Goal: Information Seeking & Learning: Learn about a topic

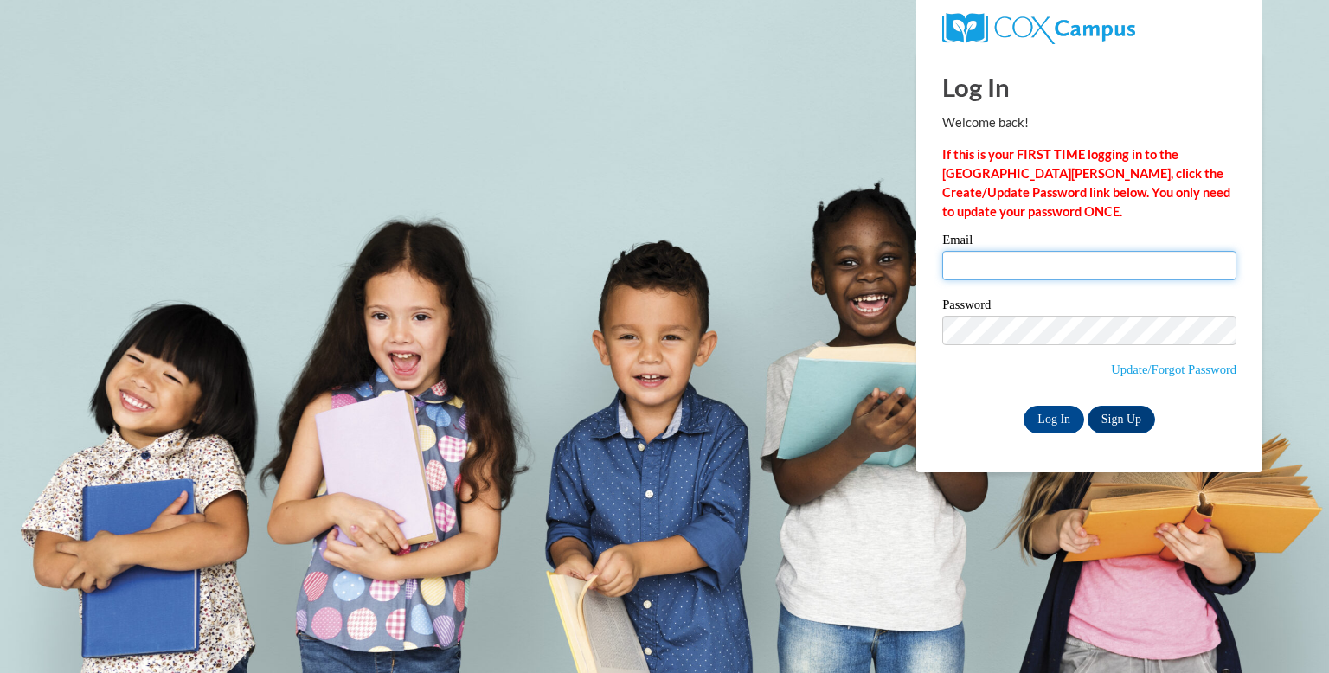
click at [1040, 272] on input "Email" at bounding box center [1089, 265] width 294 height 29
type input "shontavaouslittle@yahoo.com"
click at [1056, 413] on input "Log In" at bounding box center [1053, 420] width 61 height 28
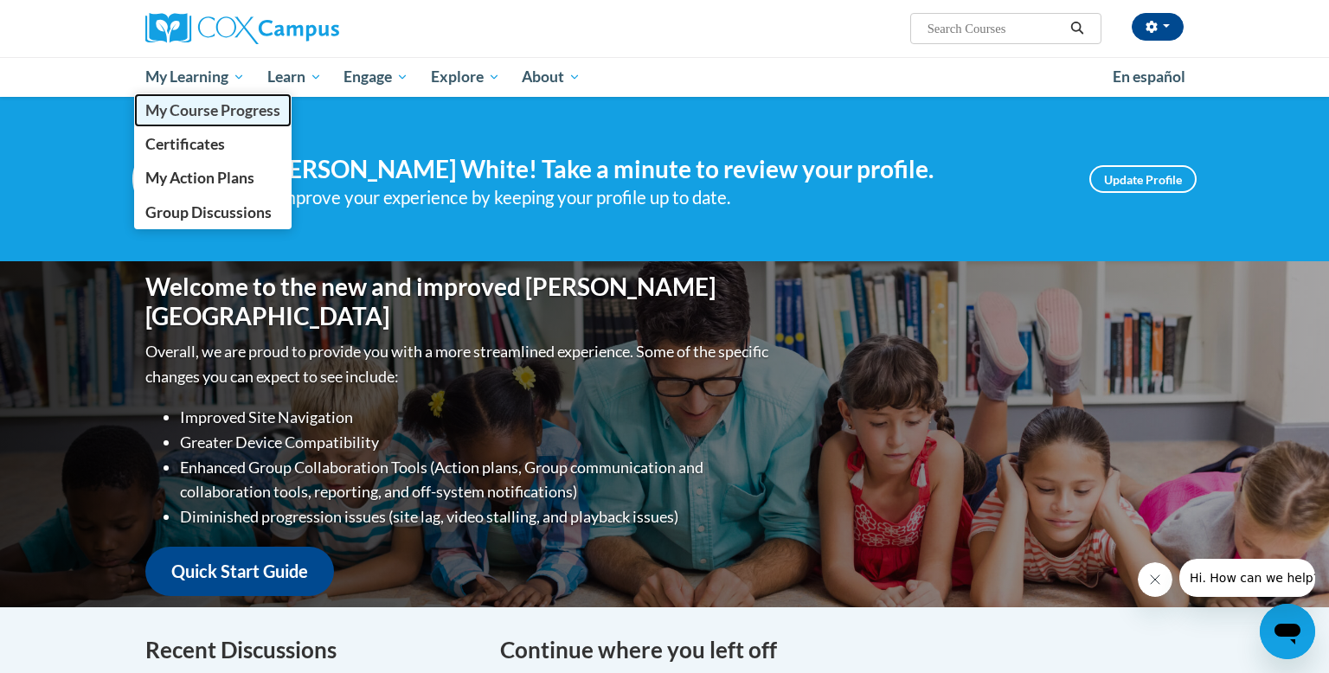
click at [220, 112] on span "My Course Progress" at bounding box center [212, 110] width 135 height 18
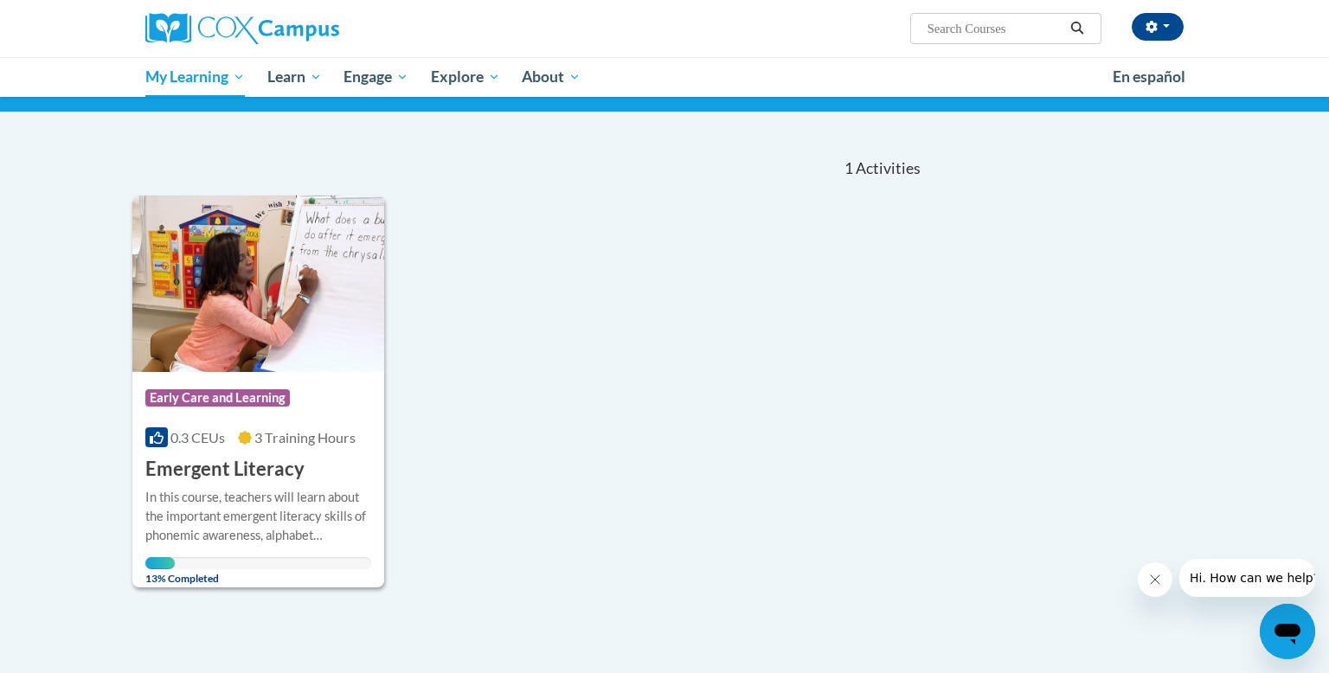
scroll to position [124, 0]
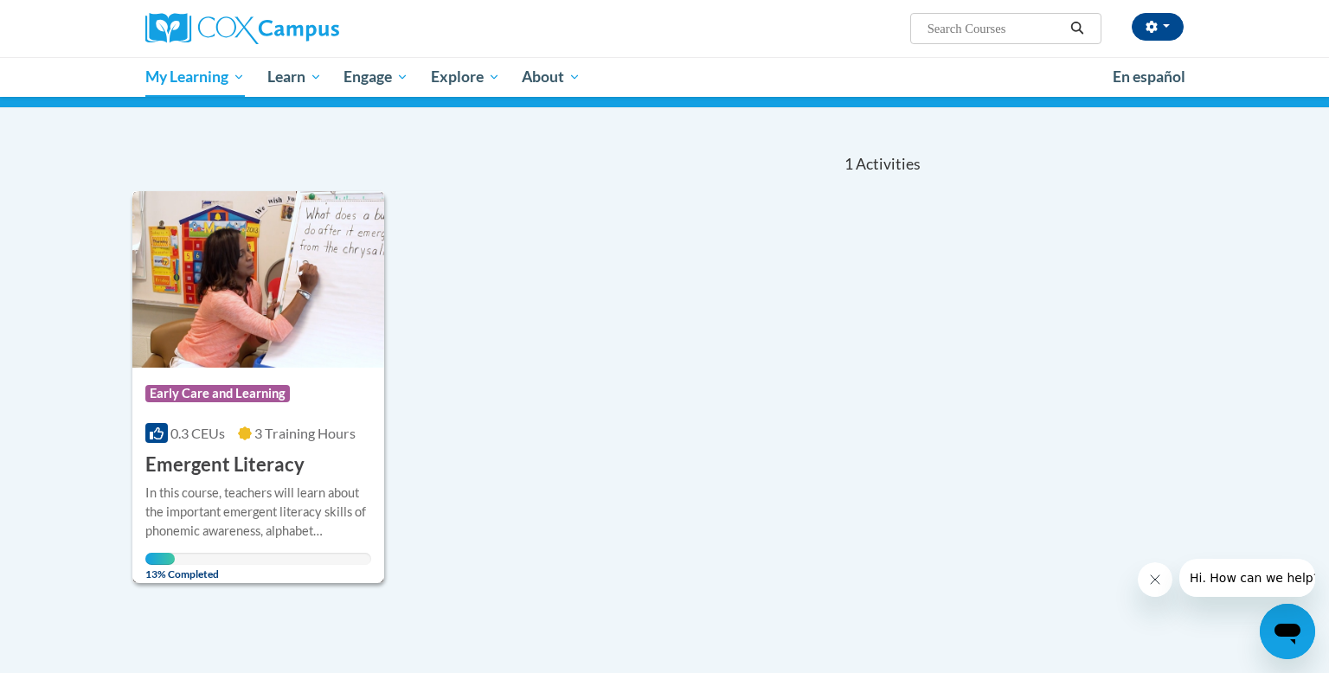
click at [326, 315] on img at bounding box center [258, 279] width 252 height 176
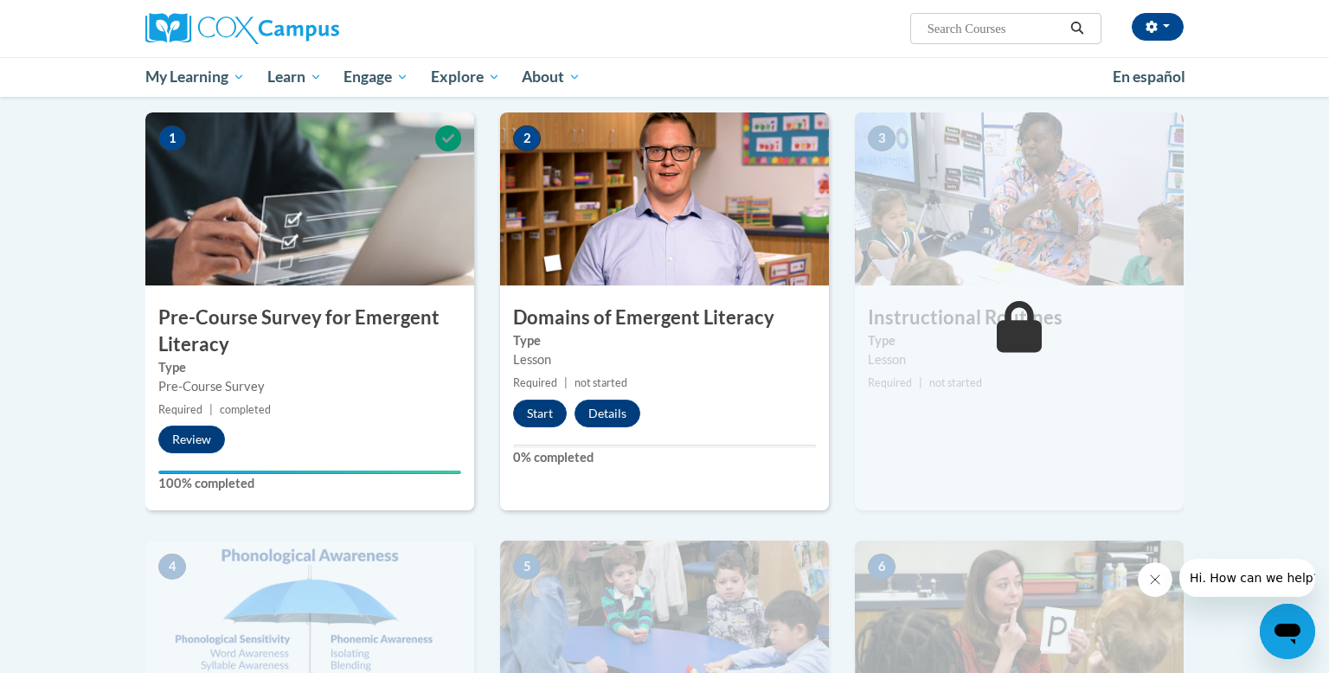
scroll to position [348, 0]
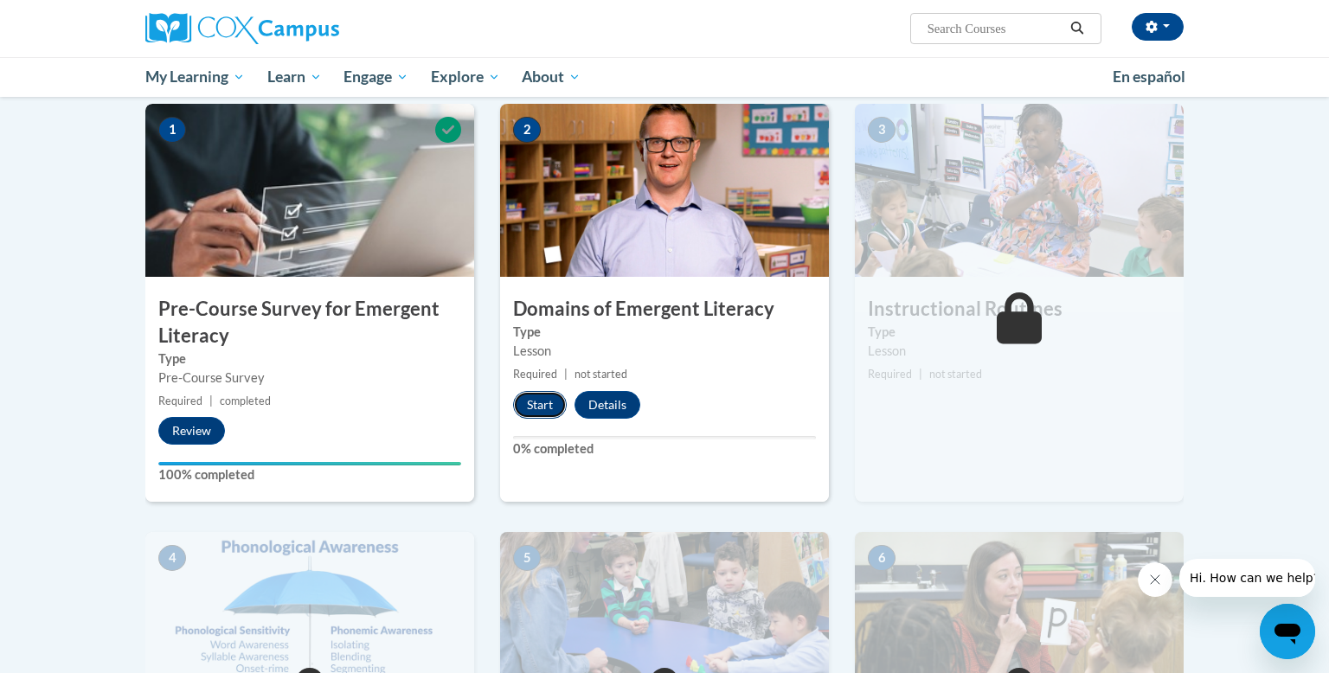
click at [548, 401] on button "Start" at bounding box center [540, 405] width 54 height 28
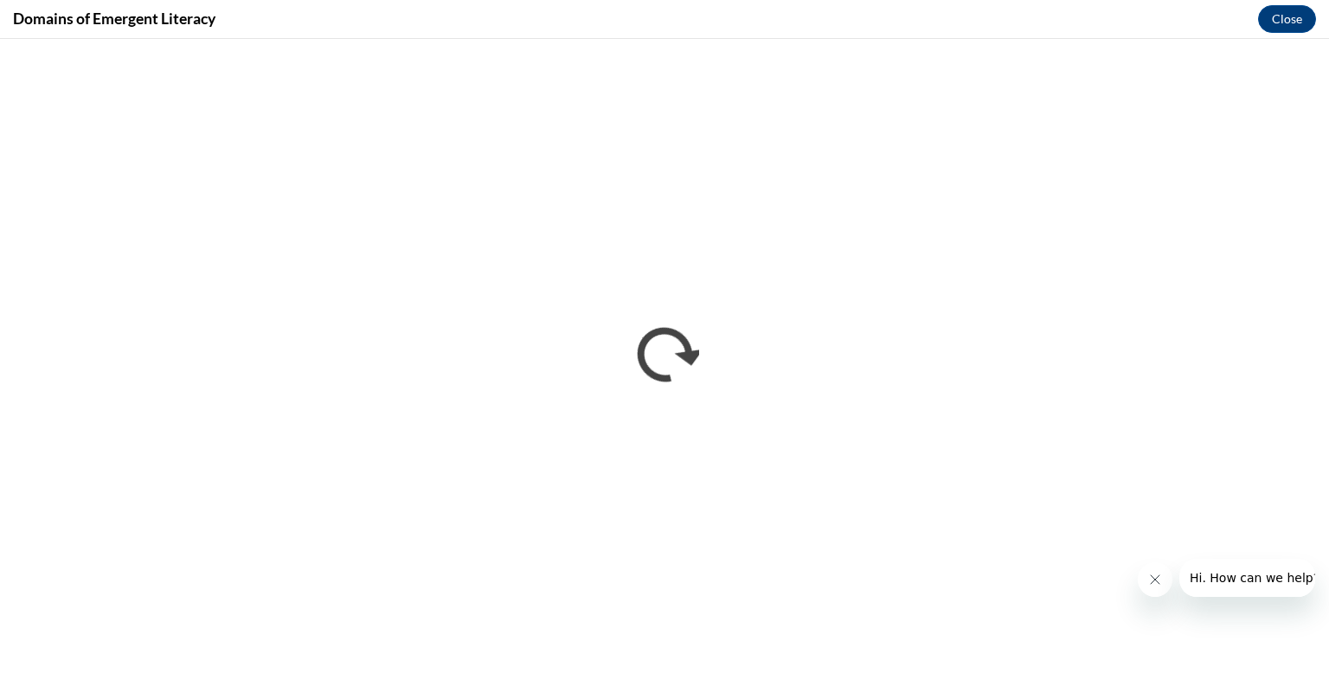
scroll to position [0, 0]
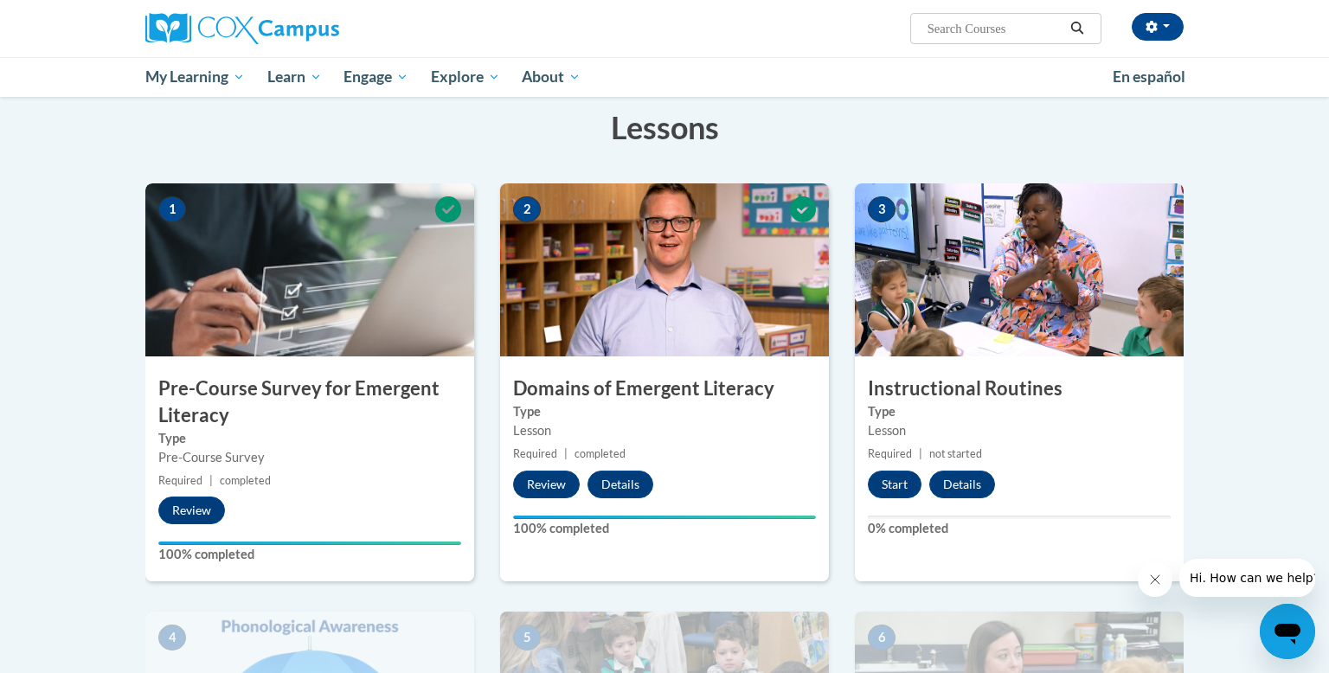
scroll to position [279, 0]
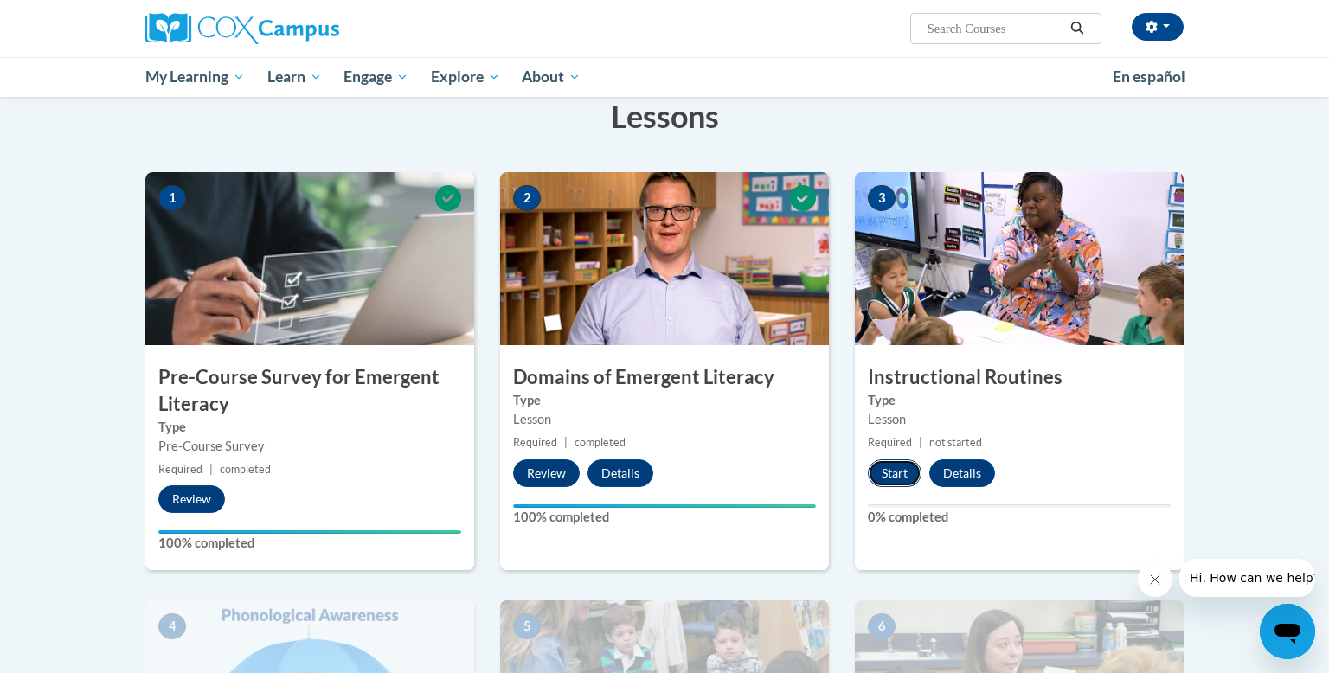
click at [902, 464] on button "Start" at bounding box center [895, 473] width 54 height 28
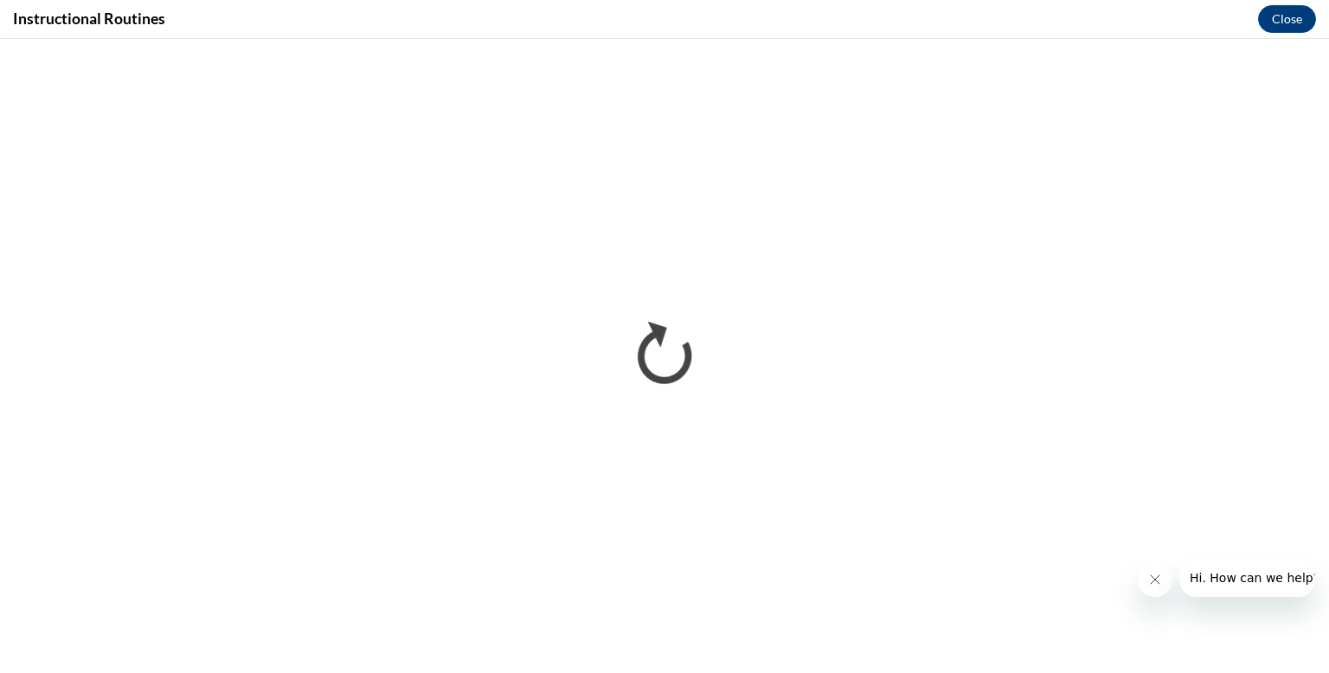
scroll to position [0, 0]
click at [1272, 15] on button "Close" at bounding box center [1287, 19] width 58 height 28
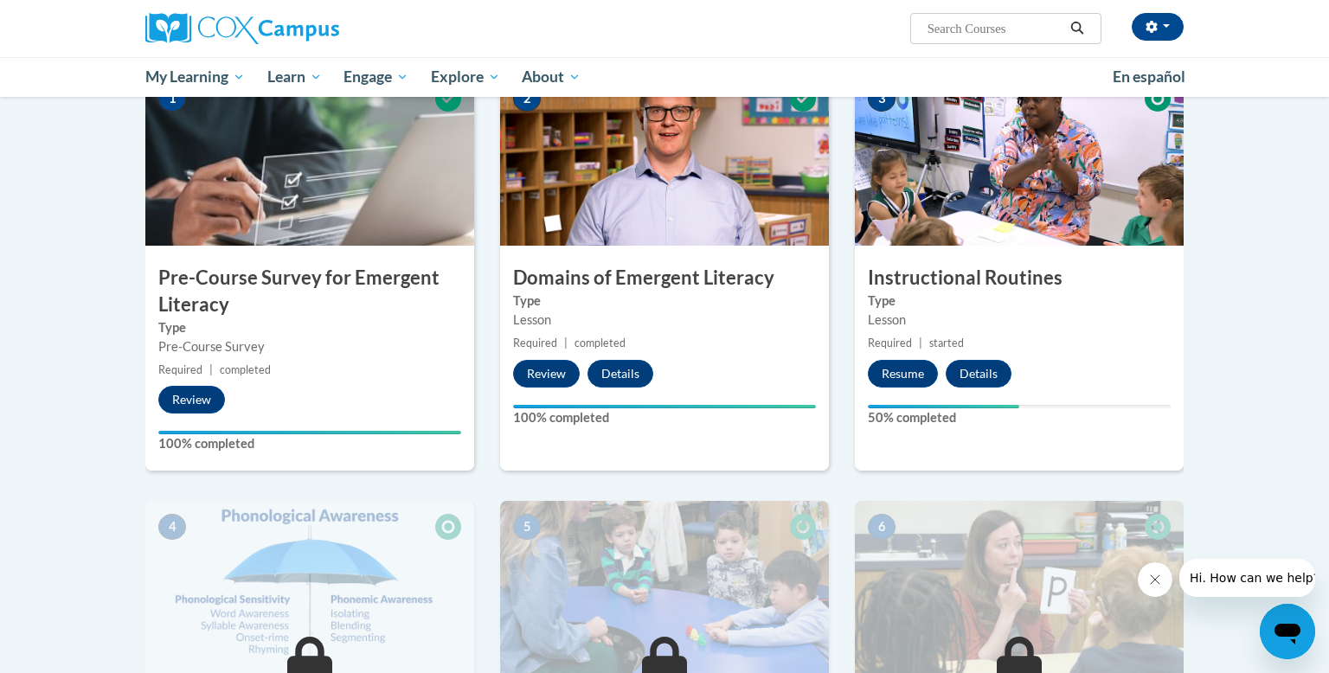
scroll to position [378, 0]
click at [908, 361] on button "Resume" at bounding box center [903, 375] width 70 height 28
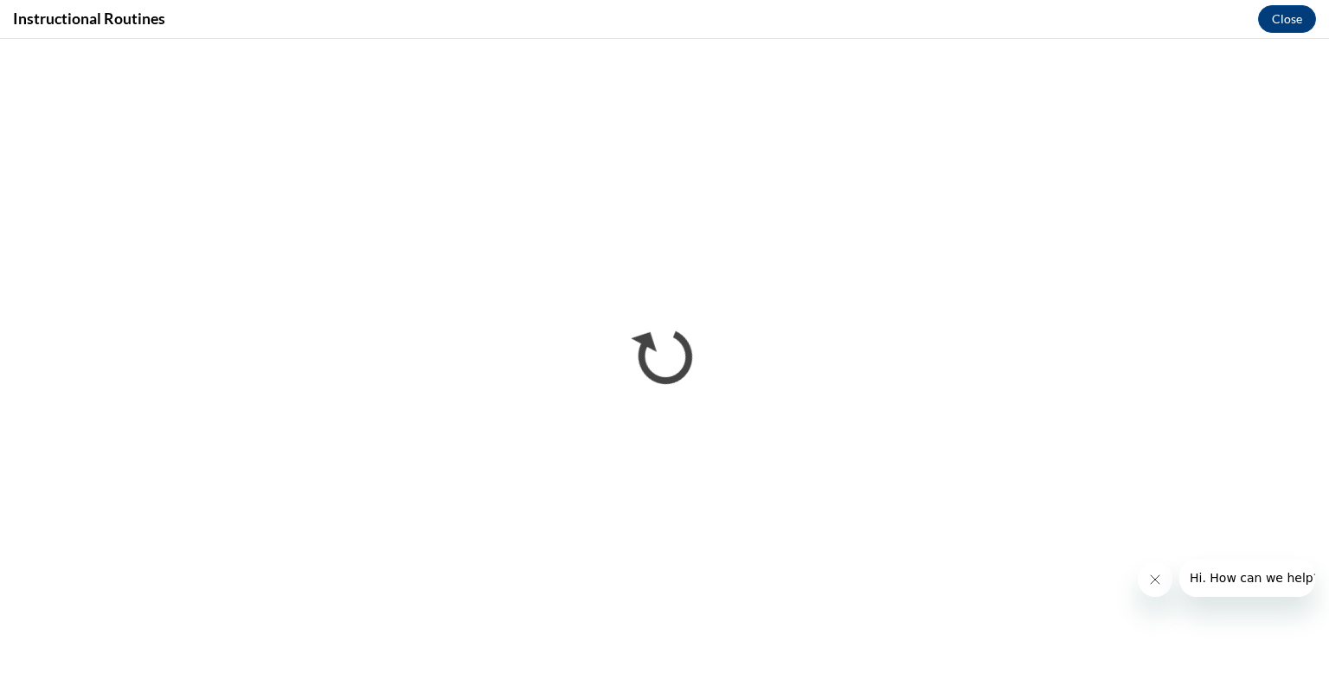
scroll to position [0, 0]
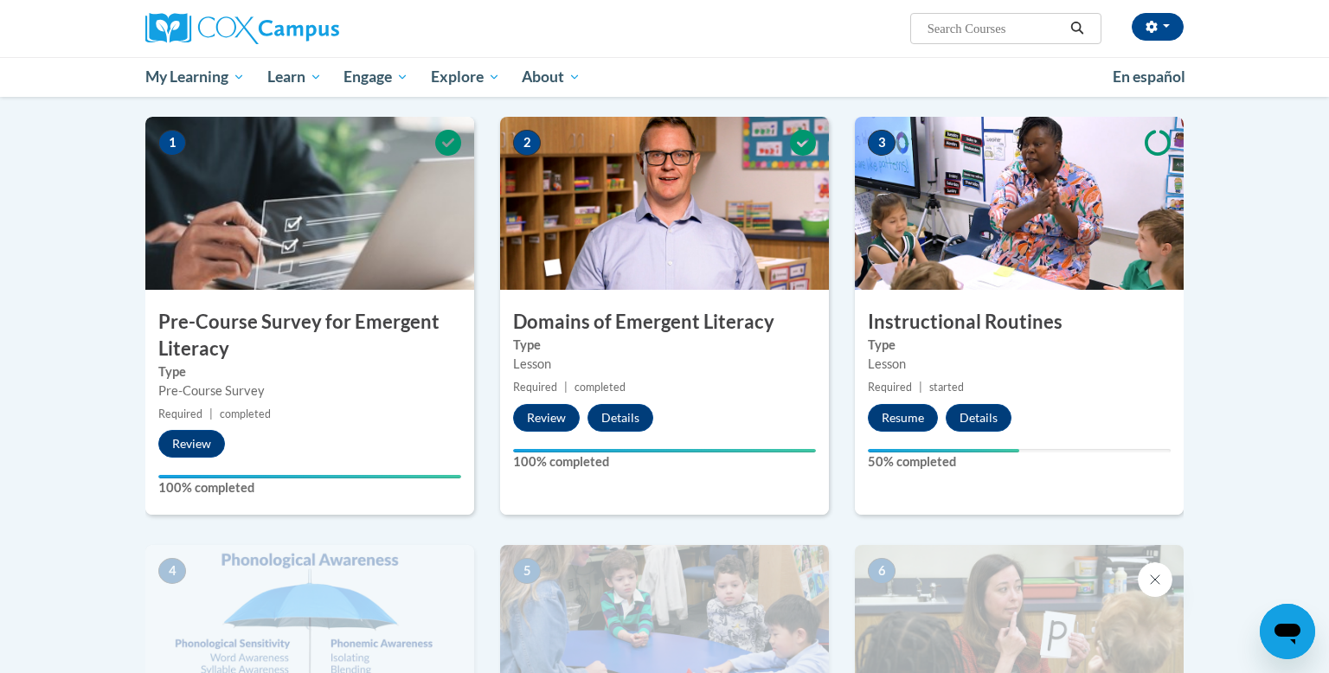
scroll to position [333, 0]
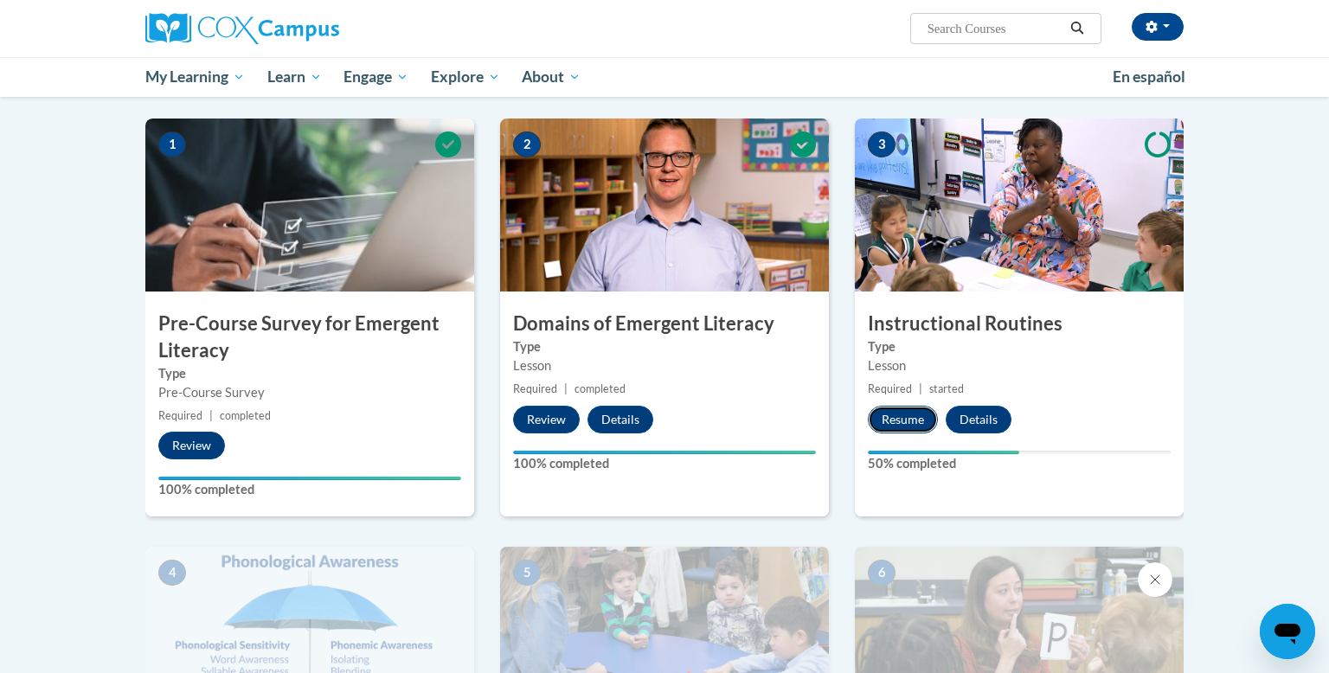
click at [909, 419] on button "Resume" at bounding box center [903, 420] width 70 height 28
